Goal: Task Accomplishment & Management: Use online tool/utility

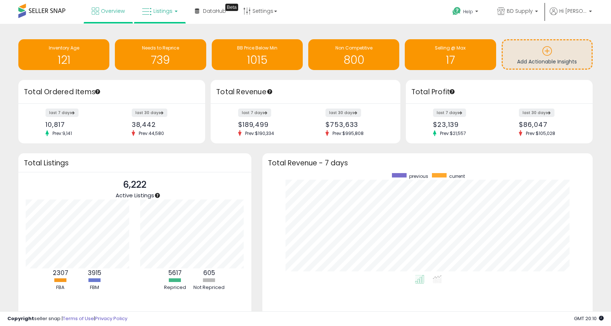
click at [170, 9] on span "Listings" at bounding box center [162, 10] width 19 height 7
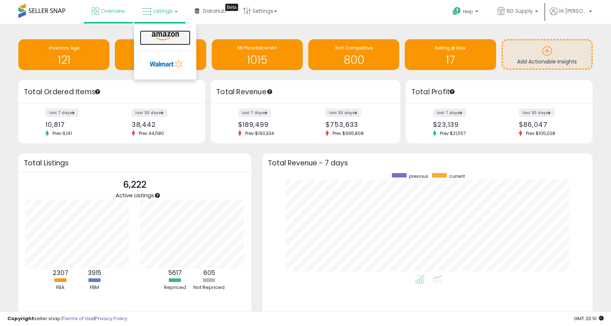
click at [165, 33] on icon at bounding box center [165, 37] width 32 height 10
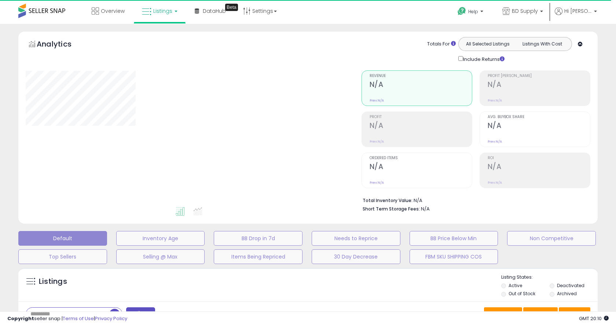
click at [0, 0] on div "Retrieving graph data.." at bounding box center [0, 0] width 0 height 0
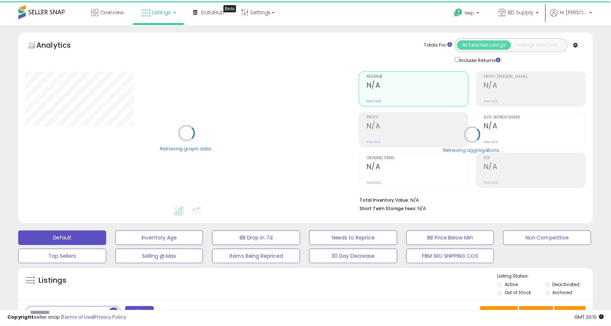
scroll to position [220, 0]
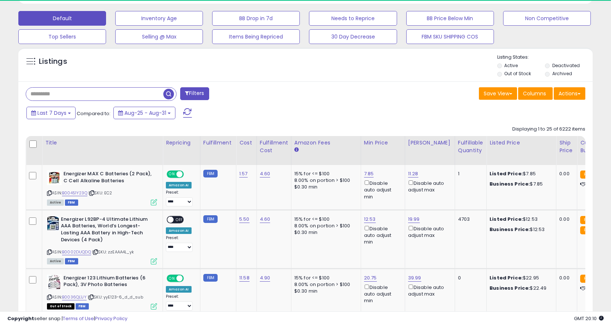
click at [81, 95] on input "text" at bounding box center [94, 94] width 137 height 13
paste input "**********"
type input "**********"
click at [171, 95] on span "button" at bounding box center [168, 94] width 11 height 11
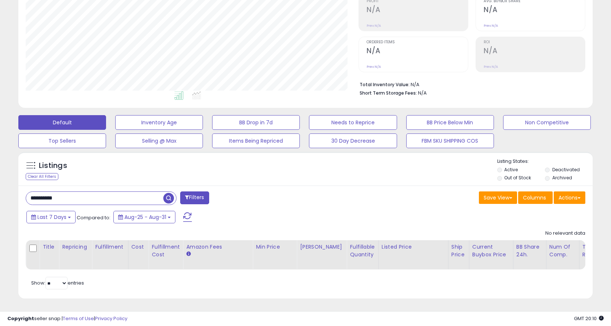
scroll to position [150, 333]
click at [550, 175] on li "Archived" at bounding box center [568, 179] width 47 height 8
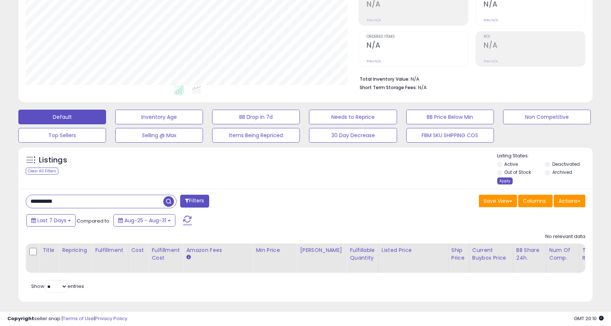
click at [499, 184] on div "Apply" at bounding box center [504, 181] width 15 height 7
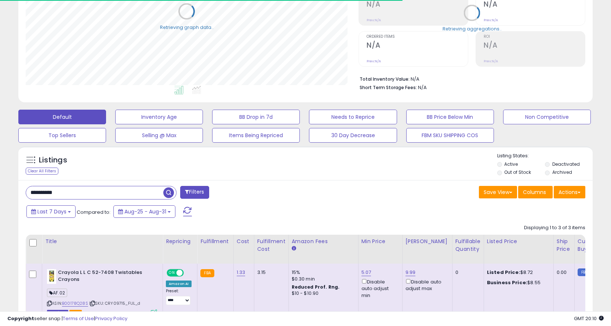
click at [168, 193] on span "button" at bounding box center [168, 192] width 11 height 11
